Goal: Complete application form

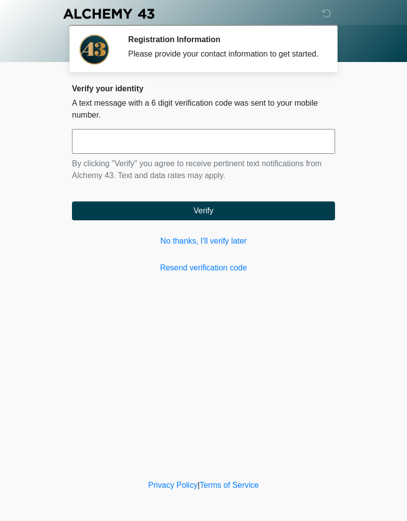
click at [288, 150] on input "text" at bounding box center [203, 141] width 263 height 25
type input "******"
click at [290, 211] on button "Verify" at bounding box center [203, 210] width 263 height 19
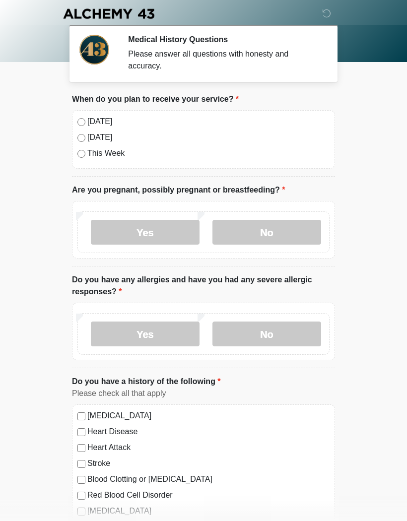
click at [270, 227] on label "No" at bounding box center [266, 232] width 109 height 25
click at [276, 330] on label "No" at bounding box center [266, 333] width 109 height 25
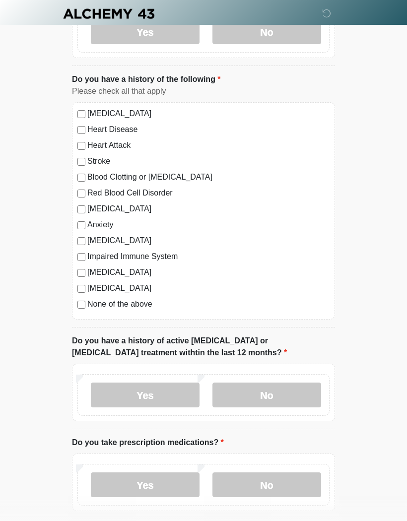
scroll to position [305, 0]
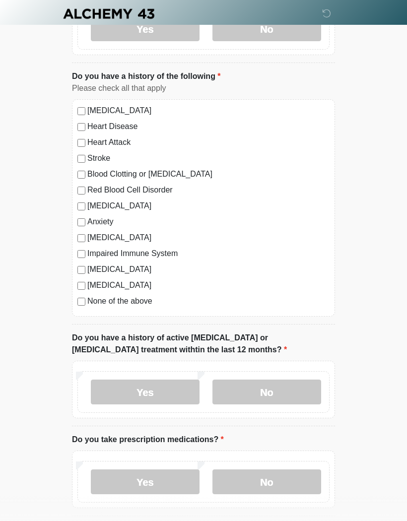
click at [285, 393] on label "No" at bounding box center [266, 391] width 109 height 25
click at [277, 486] on label "No" at bounding box center [266, 481] width 109 height 25
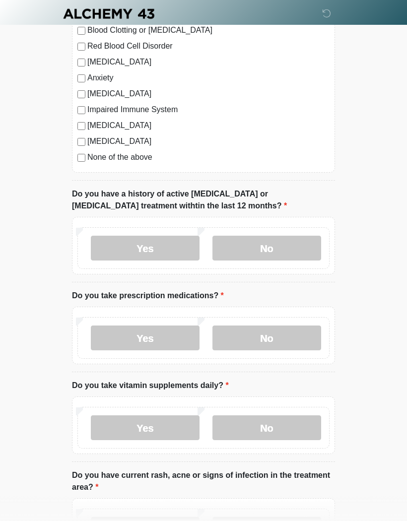
scroll to position [457, 0]
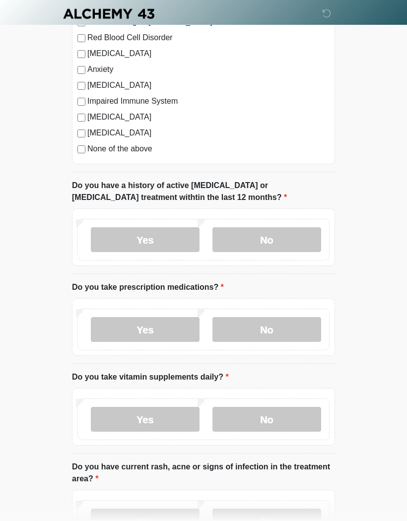
click at [269, 418] on label "No" at bounding box center [266, 419] width 109 height 25
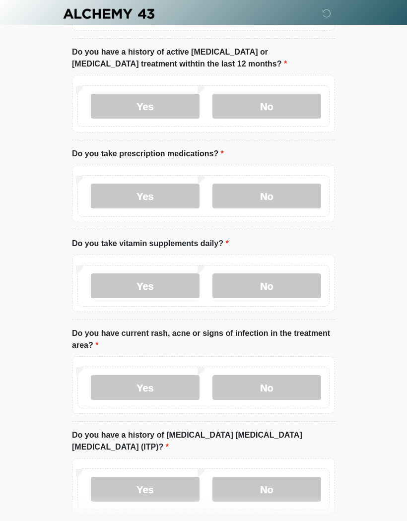
scroll to position [593, 0]
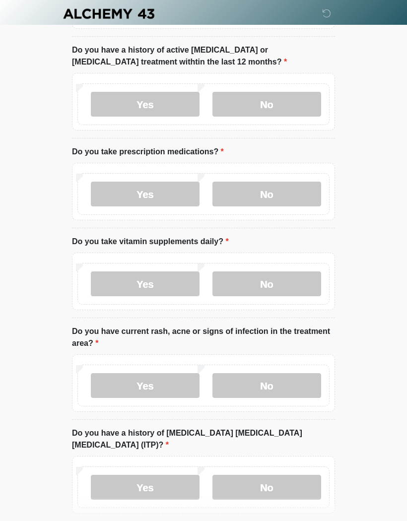
click at [284, 383] on label "No" at bounding box center [266, 385] width 109 height 25
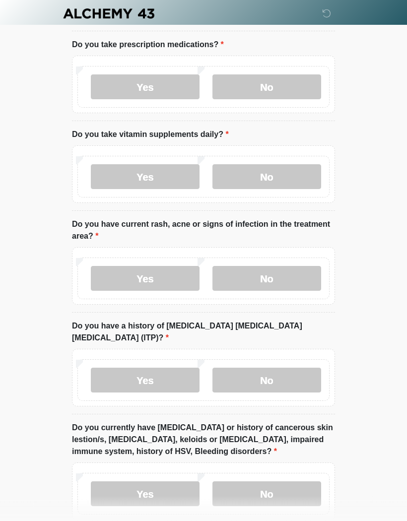
scroll to position [707, 0]
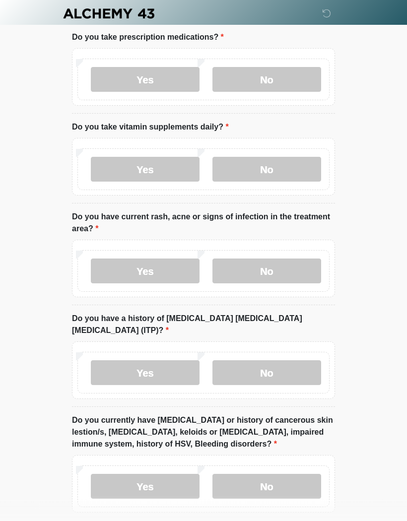
click at [271, 361] on label "No" at bounding box center [266, 373] width 109 height 25
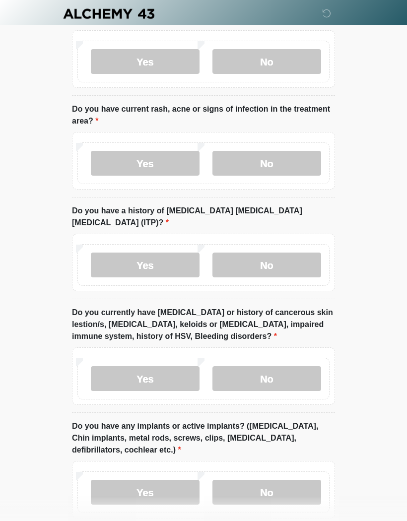
click at [287, 372] on label "No" at bounding box center [266, 378] width 109 height 25
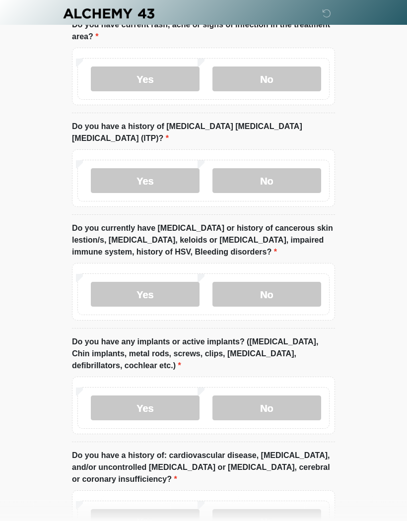
click at [285, 396] on label "No" at bounding box center [266, 408] width 109 height 25
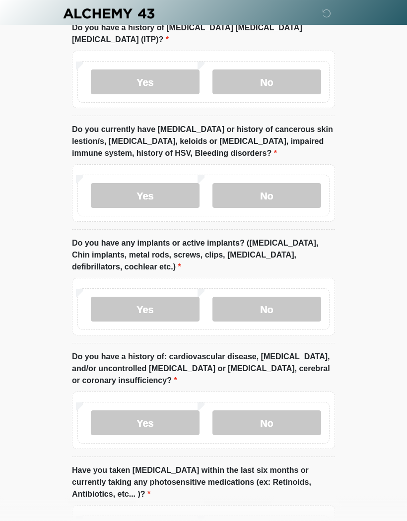
scroll to position [1001, 0]
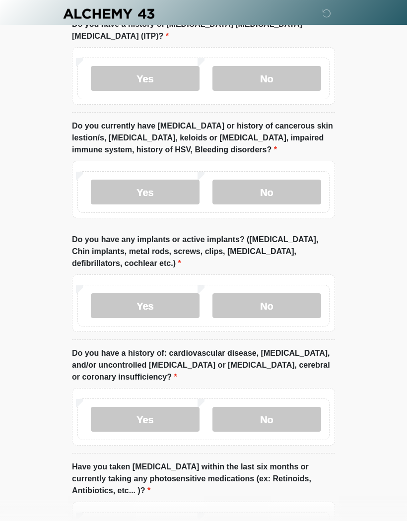
click at [284, 407] on label "No" at bounding box center [266, 419] width 109 height 25
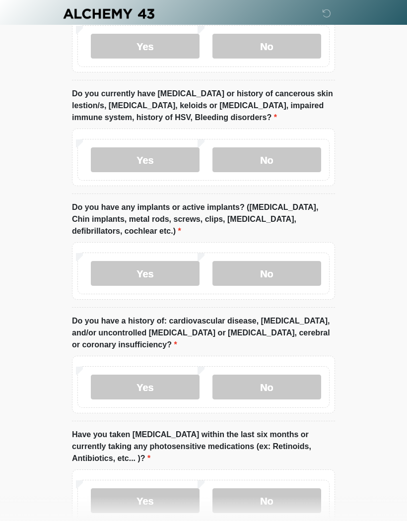
scroll to position [1070, 0]
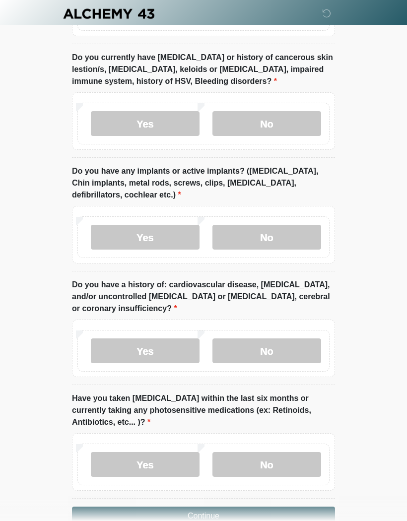
click at [287, 453] on label "No" at bounding box center [266, 464] width 109 height 25
click at [276, 506] on button "Continue" at bounding box center [203, 515] width 263 height 19
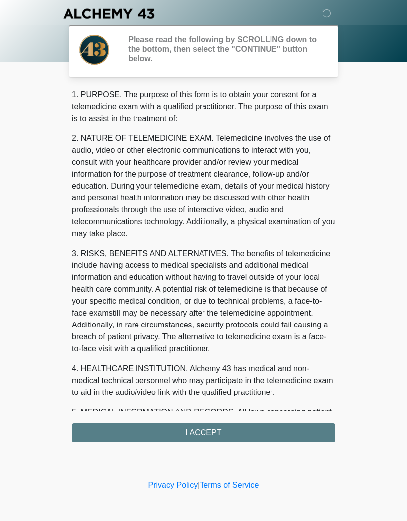
scroll to position [0, 0]
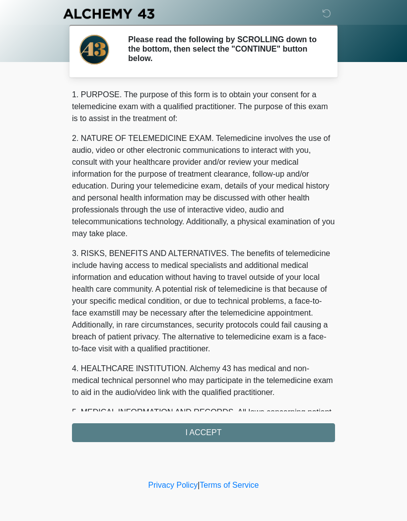
click at [249, 426] on div "1. PURPOSE. The purpose of this form is to obtain your consent for a telemedici…" at bounding box center [203, 265] width 263 height 353
click at [231, 429] on div "1. PURPOSE. The purpose of this form is to obtain your consent for a telemedici…" at bounding box center [203, 265] width 263 height 353
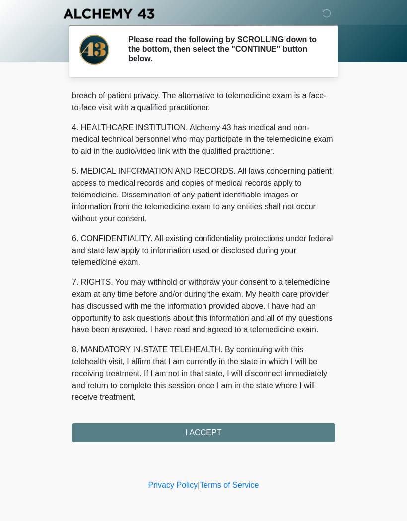
scroll to position [253, 0]
click at [216, 435] on button "I ACCEPT" at bounding box center [203, 432] width 263 height 19
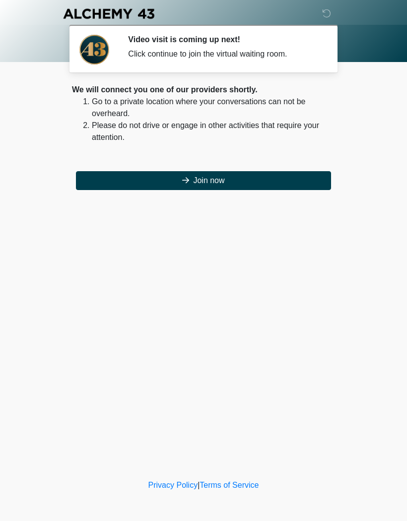
click at [288, 178] on button "Join now" at bounding box center [203, 180] width 255 height 19
